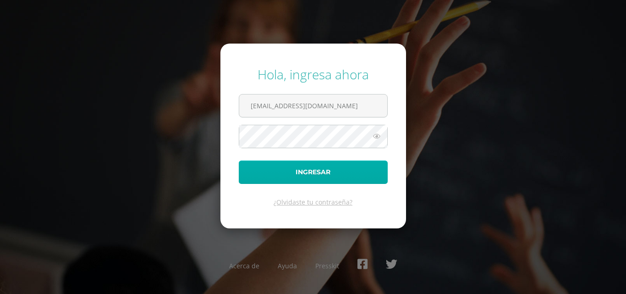
drag, startPoint x: 238, startPoint y: 173, endPoint x: 252, endPoint y: 174, distance: 14.7
click at [238, 173] on form "Hola, ingresa ahora COS00033@osoriosandoval.edu.gt Ingresar ¿Olvidaste tu contr…" at bounding box center [314, 136] width 186 height 184
drag, startPoint x: 252, startPoint y: 174, endPoint x: 297, endPoint y: 170, distance: 45.1
click at [252, 171] on button "Ingresar" at bounding box center [313, 171] width 149 height 23
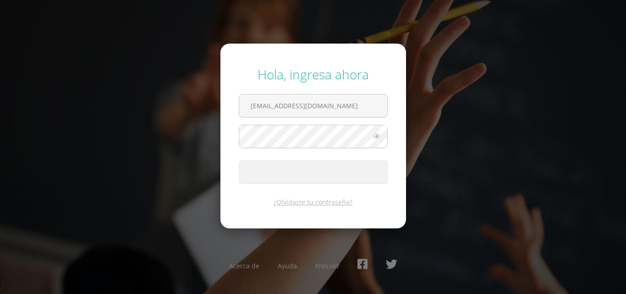
click at [289, 170] on button "Ingresar" at bounding box center [313, 171] width 149 height 23
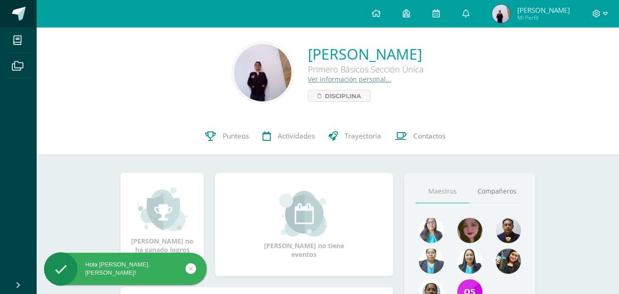
click at [20, 12] on span at bounding box center [19, 14] width 14 height 14
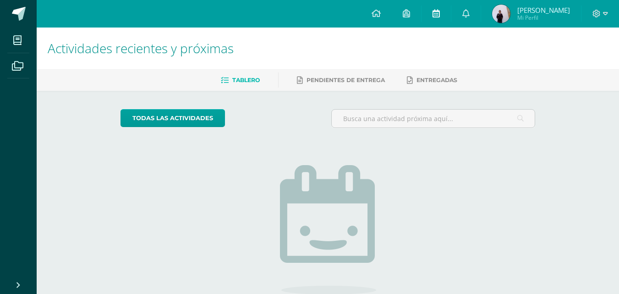
click at [440, 13] on icon at bounding box center [436, 13] width 7 height 8
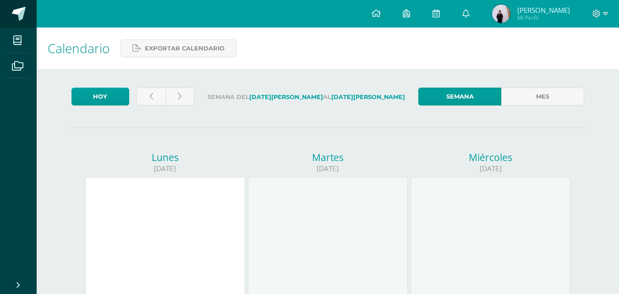
click at [25, 11] on span at bounding box center [19, 14] width 14 height 14
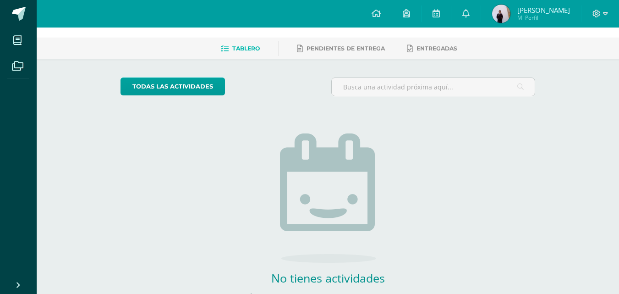
scroll to position [46, 0]
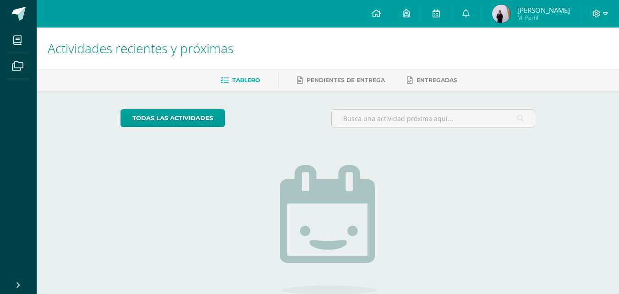
click at [511, 17] on img at bounding box center [501, 14] width 18 height 18
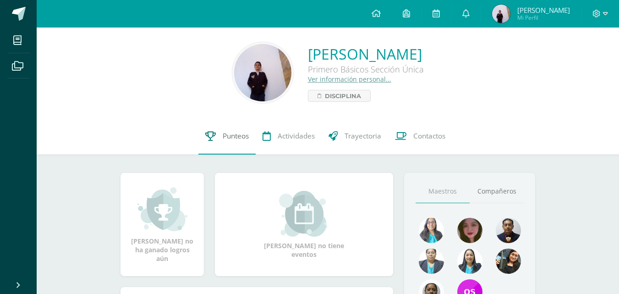
click at [237, 137] on span "Punteos" at bounding box center [236, 136] width 26 height 10
click at [212, 138] on icon at bounding box center [210, 136] width 11 height 10
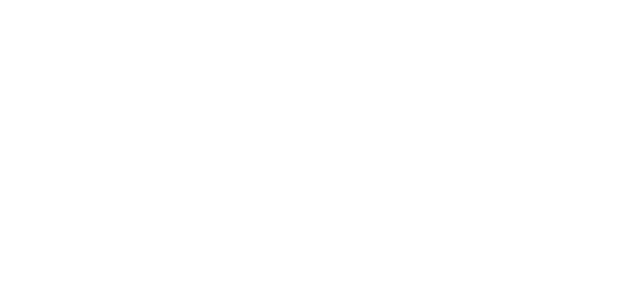
click at [0, 0] on html at bounding box center [0, 0] width 0 height 0
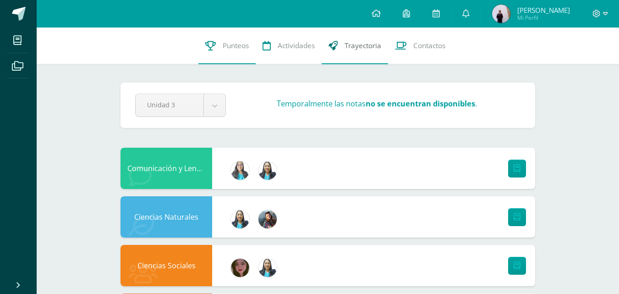
drag, startPoint x: 233, startPoint y: 77, endPoint x: 346, endPoint y: 39, distance: 118.5
click at [298, 48] on span "Actividades" at bounding box center [296, 46] width 37 height 10
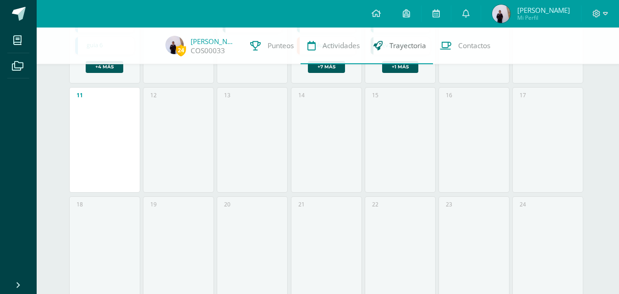
scroll to position [261, 0]
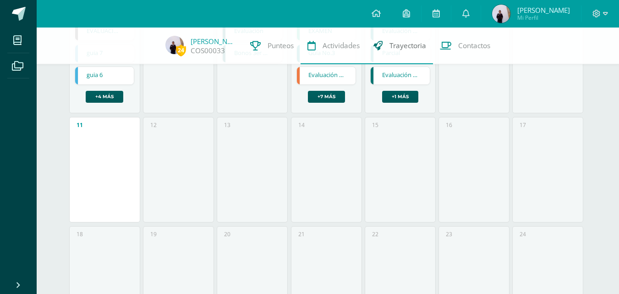
click at [390, 44] on span "Trayectoria" at bounding box center [408, 46] width 37 height 10
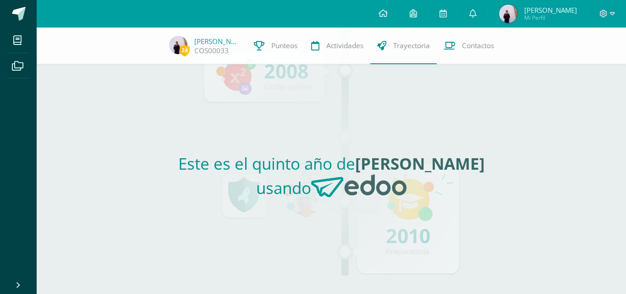
drag, startPoint x: 194, startPoint y: 162, endPoint x: 506, endPoint y: 196, distance: 313.6
click at [506, 196] on h2 "Este es el quinto año de [PERSON_NAME] usando" at bounding box center [331, 179] width 415 height 53
click at [26, 20] on link at bounding box center [18, 14] width 37 height 28
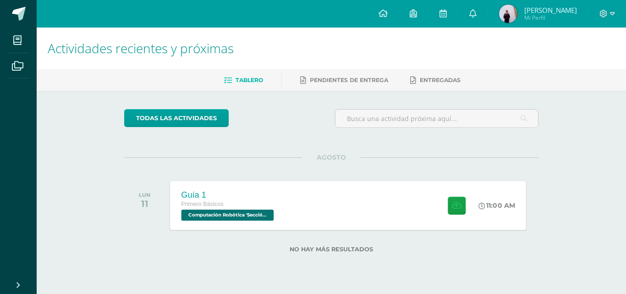
click at [324, 199] on div "Guía 1 Primero Básicos Computación Robótica 'Sección Única' 11:00 AM Guía 1 Com…" at bounding box center [348, 205] width 356 height 49
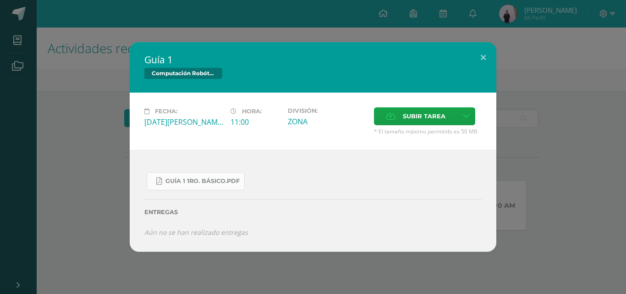
click at [189, 177] on span "Guía 1 1ro. Básico.pdf" at bounding box center [203, 180] width 74 height 7
